Goal: Task Accomplishment & Management: Manage account settings

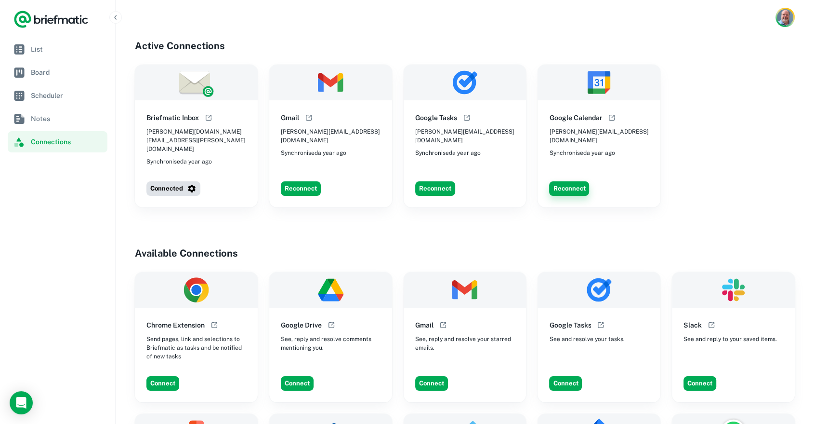
click at [572, 181] on button "Reconnect" at bounding box center [569, 188] width 40 height 14
click at [573, 181] on button "Reconnect" at bounding box center [569, 188] width 40 height 14
click at [733, 20] on div "Could not connect" at bounding box center [740, 21] width 94 height 10
click at [782, 20] on img "Account button" at bounding box center [785, 17] width 17 height 17
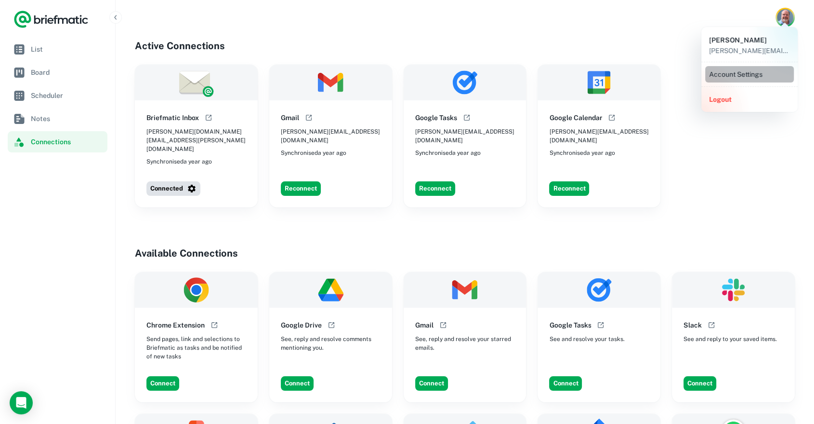
click at [730, 72] on li "Account Settings" at bounding box center [750, 74] width 89 height 16
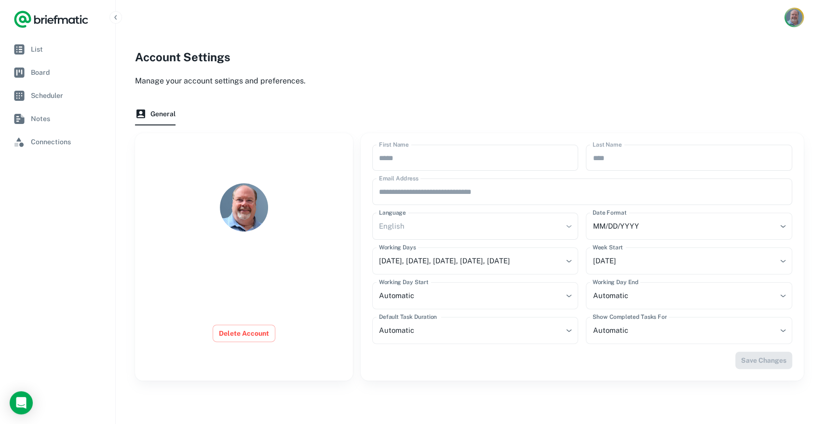
click at [786, 14] on img "Account button" at bounding box center [794, 17] width 16 height 16
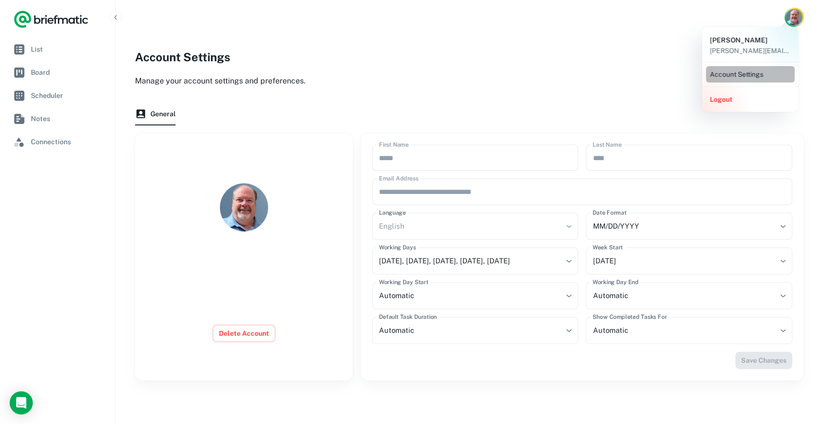
click at [732, 70] on li "Account Settings" at bounding box center [750, 74] width 89 height 16
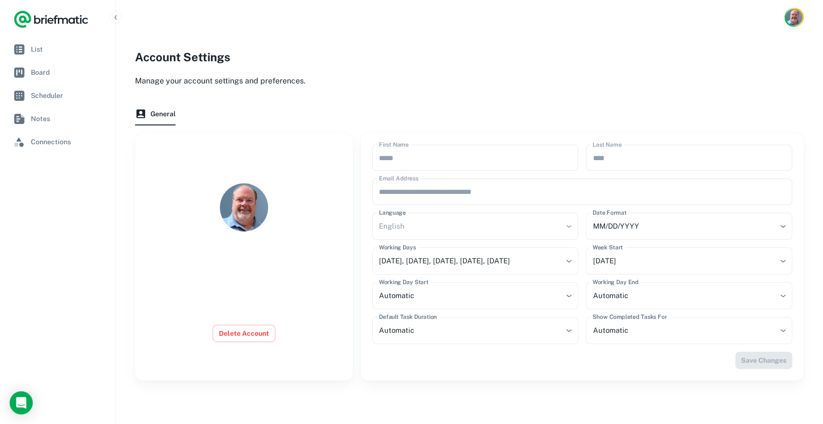
click at [401, 225] on div "English" at bounding box center [475, 226] width 206 height 27
click at [418, 296] on body "**********" at bounding box center [411, 241] width 823 height 483
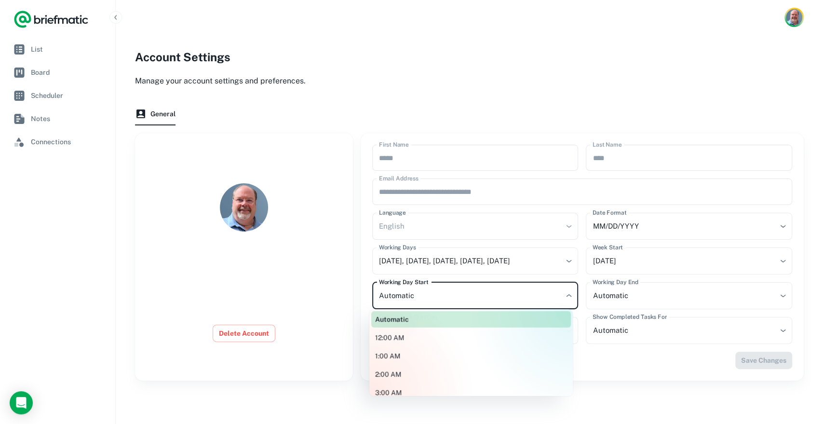
click at [418, 296] on div at bounding box center [411, 212] width 823 height 424
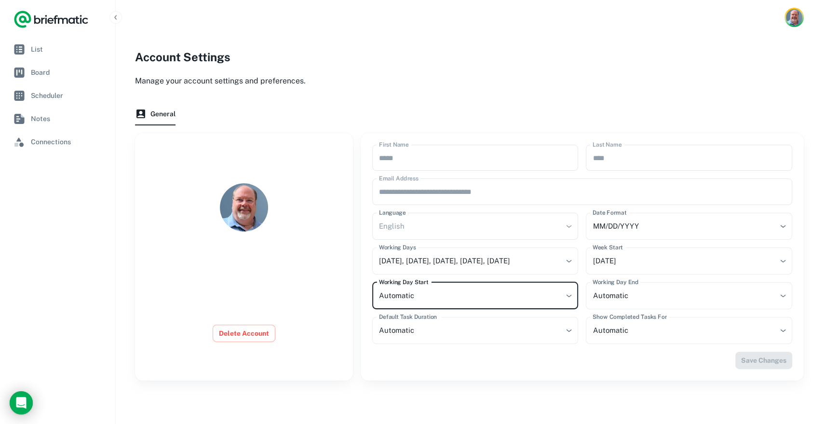
click at [17, 400] on icon "Load Chat" at bounding box center [21, 403] width 16 height 16
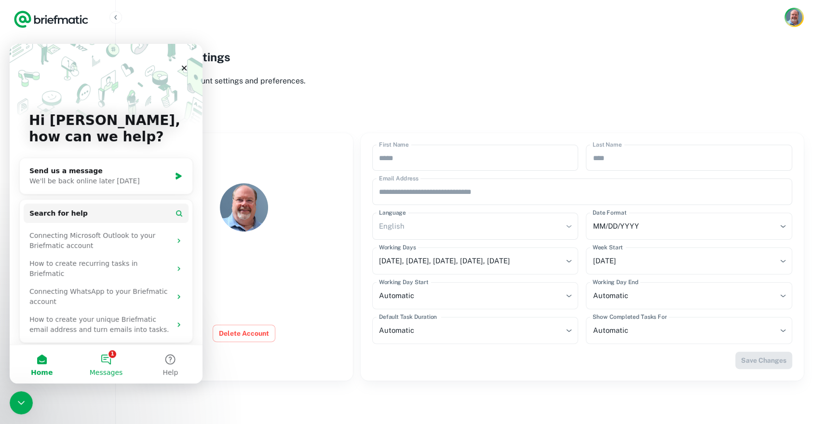
click at [109, 360] on button "1 Messages" at bounding box center [106, 364] width 64 height 39
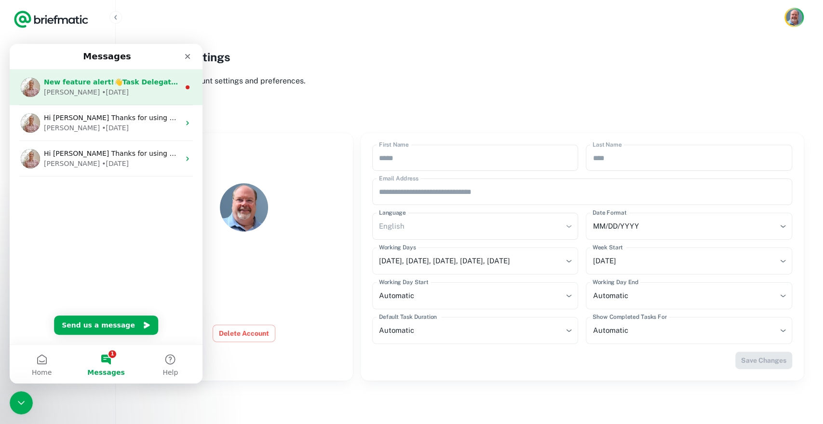
click at [91, 87] on div "[PERSON_NAME] • [DATE]" at bounding box center [112, 92] width 136 height 10
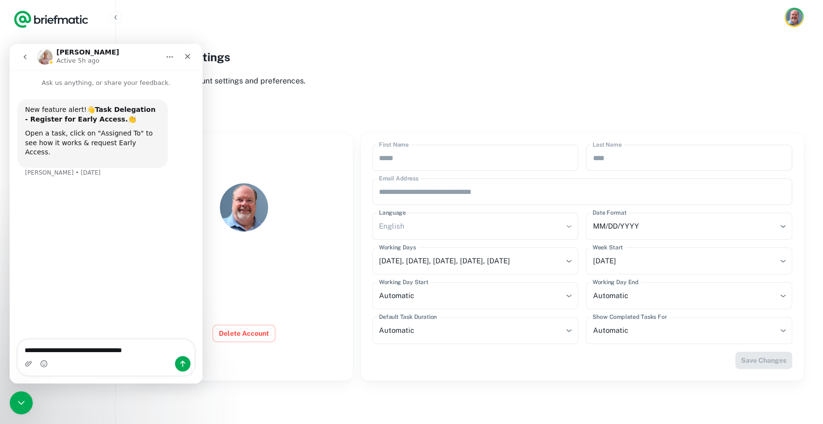
type textarea "**********"
